Goal: Information Seeking & Learning: Learn about a topic

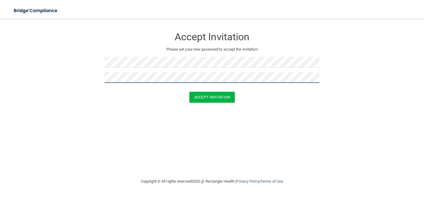
click at [189, 92] on button "Accept Invitation" at bounding box center [211, 97] width 45 height 11
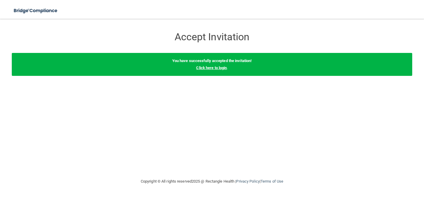
click at [205, 69] on link "Click here to login" at bounding box center [211, 68] width 31 height 4
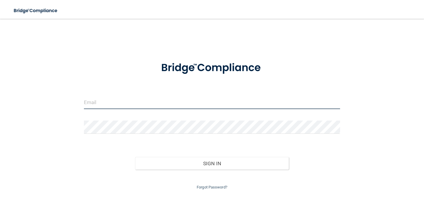
type input "[EMAIL_ADDRESS][DOMAIN_NAME]"
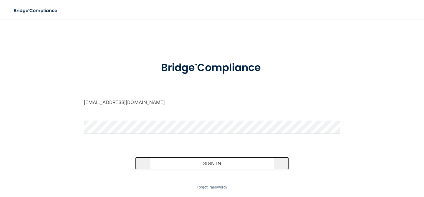
click at [222, 164] on button "Sign In" at bounding box center [212, 163] width 154 height 13
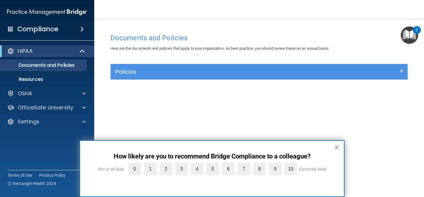
click at [336, 146] on button "×" at bounding box center [337, 147] width 6 height 9
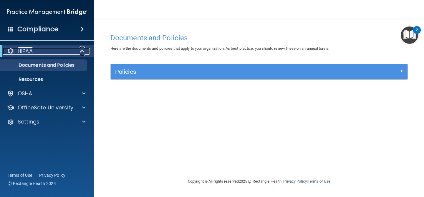
click at [31, 52] on p "HIPAA" at bounding box center [25, 51] width 15 height 7
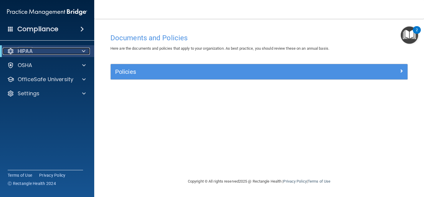
click at [31, 52] on p "HIPAA" at bounding box center [25, 51] width 15 height 7
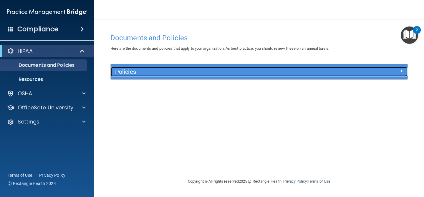
click at [129, 71] on h5 "Policies" at bounding box center [222, 72] width 214 height 6
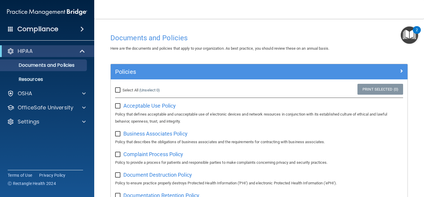
click at [119, 90] on input "Select All (Unselect 0) Unselect All" at bounding box center [118, 90] width 7 height 5
checkbox input "true"
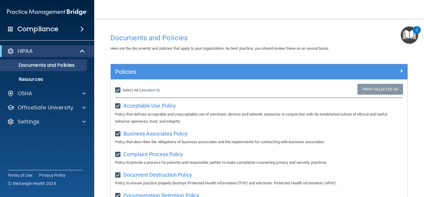
checkbox input "true"
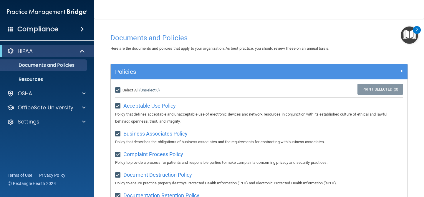
checkbox input "true"
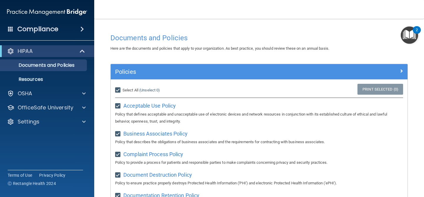
checkbox input "true"
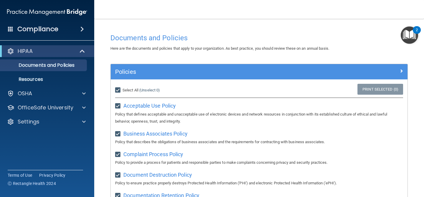
checkbox input "true"
click at [119, 90] on input "Select All (Unselect 21) Unselect All" at bounding box center [118, 90] width 7 height 5
checkbox input "false"
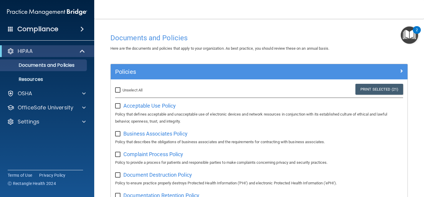
checkbox input "false"
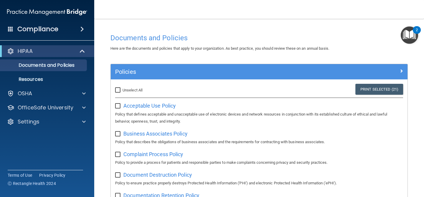
checkbox input "false"
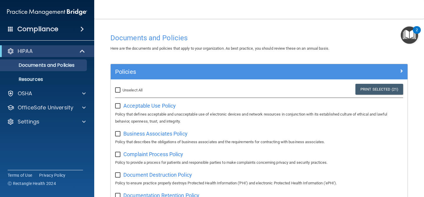
checkbox input "false"
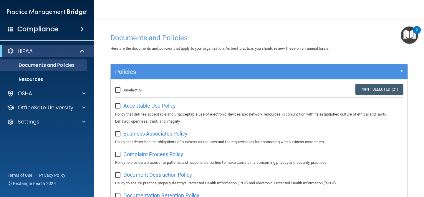
checkbox input "false"
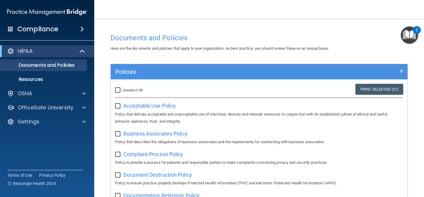
checkbox input "false"
click at [139, 106] on span "Acceptable Use Policy" at bounding box center [149, 106] width 52 height 6
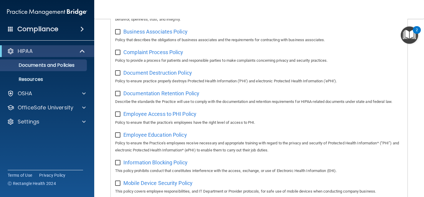
scroll to position [102, 0]
click at [161, 96] on span "Documentation Retention Policy" at bounding box center [161, 94] width 76 height 6
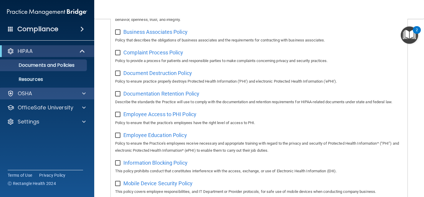
click at [39, 89] on div "OSHA" at bounding box center [47, 94] width 94 height 12
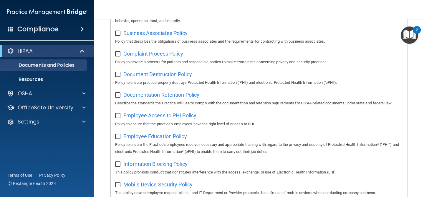
scroll to position [0, 0]
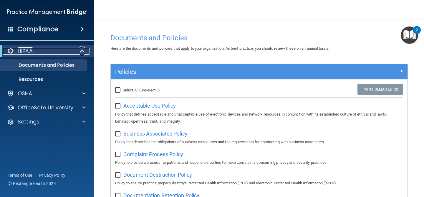
click at [32, 50] on p "HIPAA" at bounding box center [25, 51] width 15 height 7
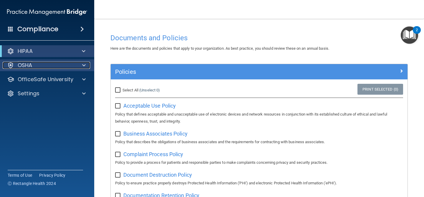
click at [28, 62] on p "OSHA" at bounding box center [25, 65] width 15 height 7
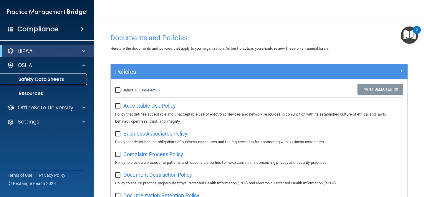
click at [28, 78] on p "Safety Data Sheets" at bounding box center [44, 80] width 80 height 6
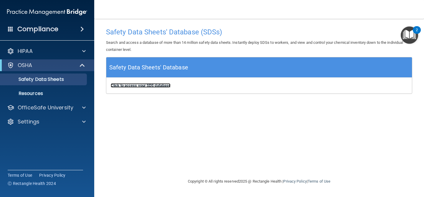
click at [142, 87] on b "Click to access your SDS database" at bounding box center [141, 85] width 60 height 4
click at [47, 34] on div "Compliance" at bounding box center [47, 29] width 94 height 13
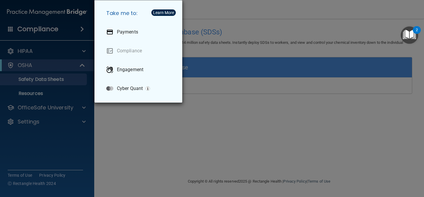
click at [77, 164] on div "Take me to: Payments Compliance Engagement Cyber Quant" at bounding box center [212, 98] width 424 height 197
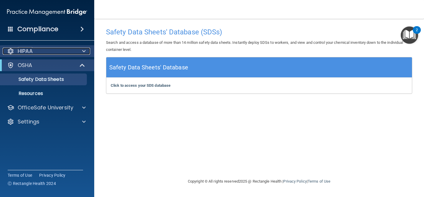
click at [34, 54] on div "HIPAA" at bounding box center [39, 51] width 73 height 7
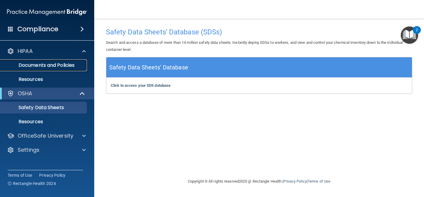
click at [33, 63] on p "Documents and Policies" at bounding box center [44, 65] width 80 height 6
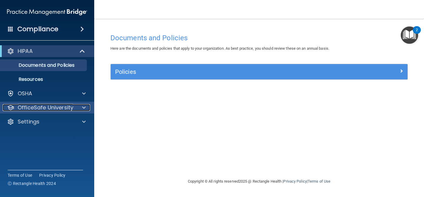
click at [61, 110] on p "OfficeSafe University" at bounding box center [46, 107] width 56 height 7
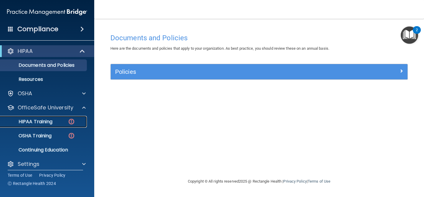
click at [48, 124] on p "HIPAA Training" at bounding box center [28, 122] width 49 height 6
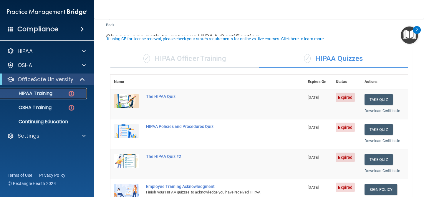
scroll to position [21, 0]
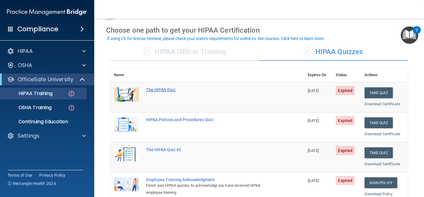
click at [168, 89] on div "The HIPAA Quiz" at bounding box center [210, 89] width 129 height 5
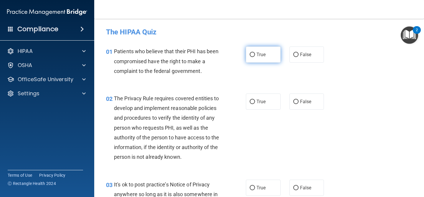
click at [254, 54] on input "True" at bounding box center [252, 55] width 5 height 4
radio input "true"
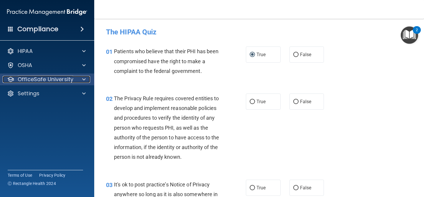
click at [73, 81] on div "OfficeSafe University" at bounding box center [39, 79] width 73 height 7
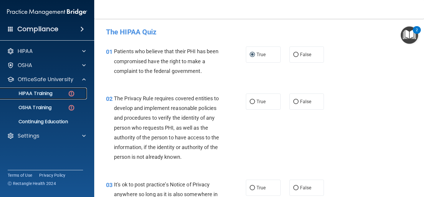
click at [42, 93] on p "HIPAA Training" at bounding box center [28, 94] width 49 height 6
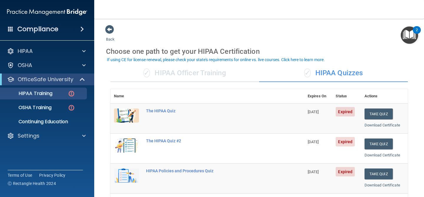
click at [183, 74] on div "✓ HIPAA Officer Training" at bounding box center [184, 73] width 149 height 18
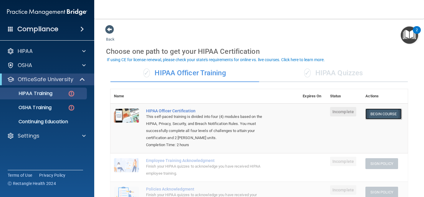
click at [374, 116] on link "Begin Course" at bounding box center [383, 114] width 36 height 11
